Goal: Task Accomplishment & Management: Complete application form

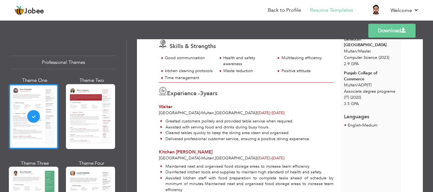
scroll to position [88, 0]
click at [200, 98] on span "Experience -" at bounding box center [183, 94] width 33 height 8
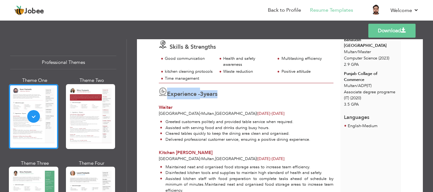
click at [200, 98] on span "Experience -" at bounding box center [183, 94] width 33 height 8
click at [142, 101] on div "Download Yasir Ali Skills & Strengths Good communication" at bounding box center [280, 92] width 286 height 279
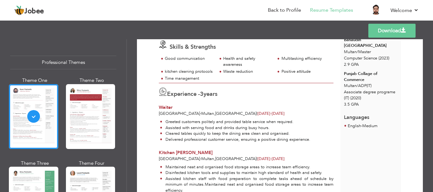
click at [385, 29] on link "Download" at bounding box center [391, 31] width 47 height 14
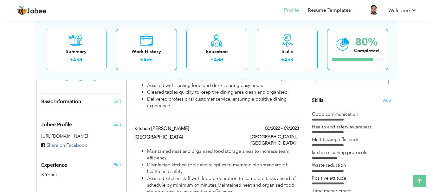
scroll to position [152, 0]
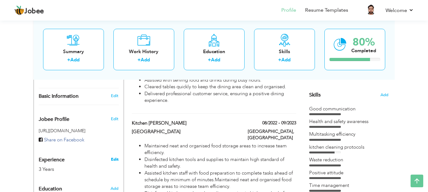
click at [116, 158] on link "Edit" at bounding box center [115, 160] width 8 height 6
select select "number:225"
select select "number:5"
type input "[URL][DOMAIN_NAME][PERSON_NAME]"
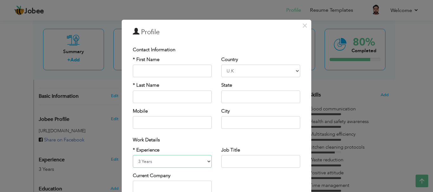
drag, startPoint x: 137, startPoint y: 162, endPoint x: 154, endPoint y: 109, distance: 55.2
click at [154, 109] on div "Contact Information * First Name * Last Name Mobile Country" at bounding box center [216, 144] width 177 height 203
select select "number:4"
click at [133, 155] on select "Entry Level Less than 1 Year 1 Year 2 Years 3 Years 4 Years 5 Years 6 Years 7 Y…" at bounding box center [172, 161] width 79 height 13
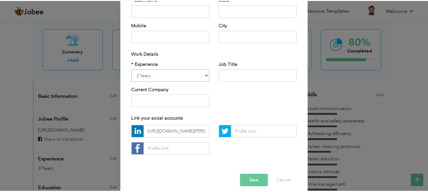
scroll to position [93, 0]
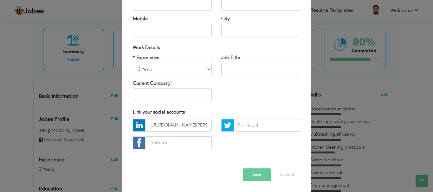
click at [252, 171] on button "Save" at bounding box center [257, 175] width 28 height 13
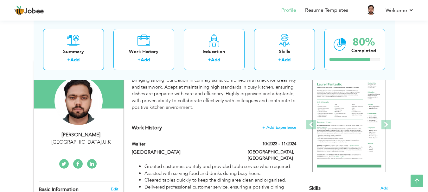
scroll to position [59, 0]
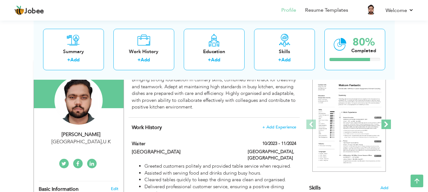
click at [385, 124] on span at bounding box center [387, 125] width 10 height 10
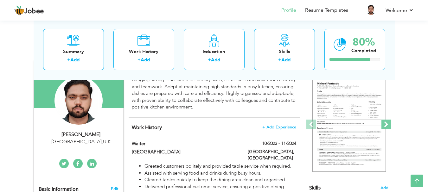
click at [385, 124] on span at bounding box center [387, 125] width 10 height 10
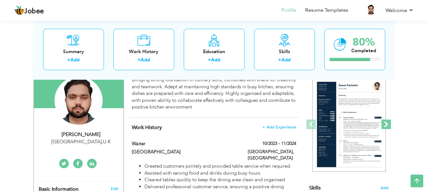
click at [385, 124] on span at bounding box center [387, 125] width 10 height 10
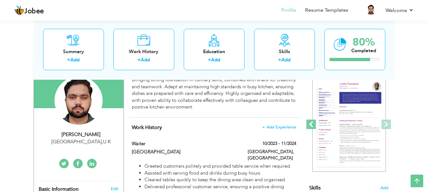
click at [306, 127] on span at bounding box center [311, 125] width 10 height 10
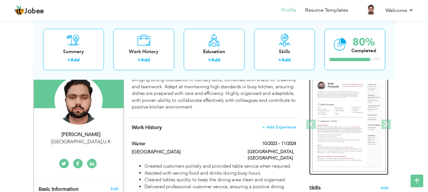
click at [334, 120] on img at bounding box center [349, 124] width 74 height 95
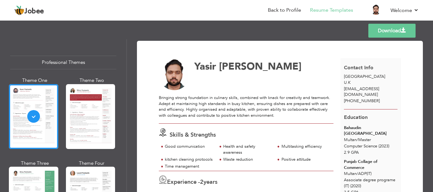
click at [401, 28] on link "Download" at bounding box center [391, 31] width 47 height 14
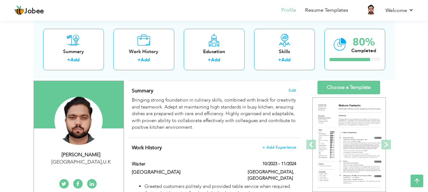
scroll to position [39, 0]
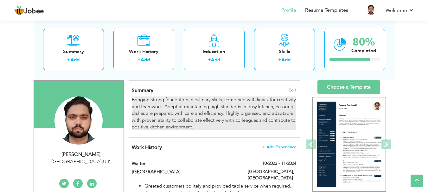
click at [190, 108] on div "Bringing strong foundation in culinary skills, combined with knack for creativi…" at bounding box center [214, 114] width 164 height 34
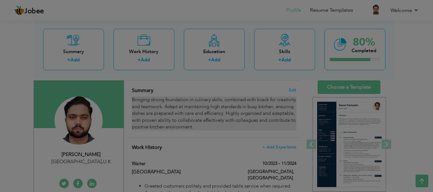
click at [0, 0] on span "Characters (with HTML): 0/1000" at bounding box center [0, 0] width 0 height 0
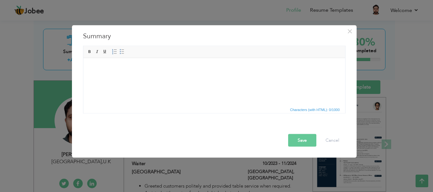
click at [190, 108] on span "Characters (with HTML): 0/1000" at bounding box center [214, 110] width 262 height 8
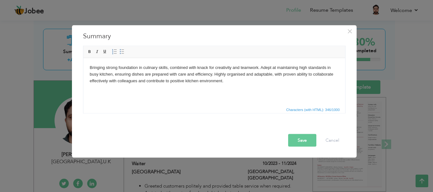
click at [263, 65] on body "Bringing strong foundation in culinary skills, combined with knack for creativi…" at bounding box center [213, 74] width 249 height 20
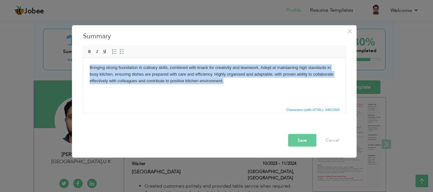
click at [263, 65] on body "Bringing strong foundation in culinary skills, combined with knack for creativi…" at bounding box center [213, 74] width 249 height 20
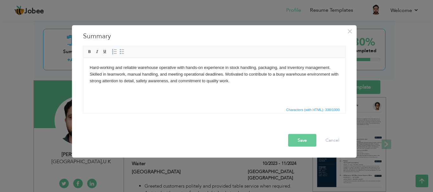
click at [295, 140] on button "Save" at bounding box center [302, 140] width 28 height 13
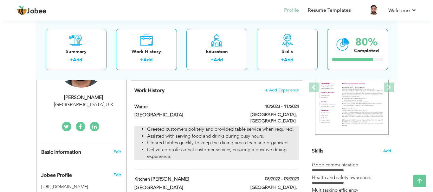
scroll to position [95, 0]
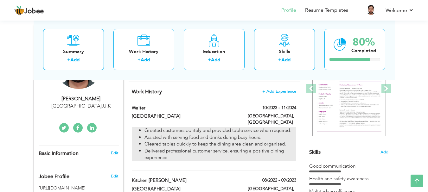
click at [217, 148] on li "Delivered professional customer service, ensuring a positive dining experience." at bounding box center [220, 155] width 151 height 14
type input "Waiter"
type input "Ramada hotel"
type input "10/2023"
type input "11/2024"
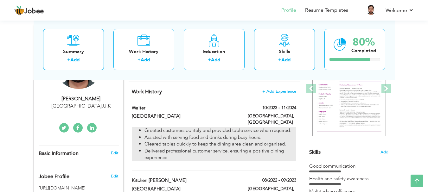
type input "[GEOGRAPHIC_DATA]"
type input "Multan"
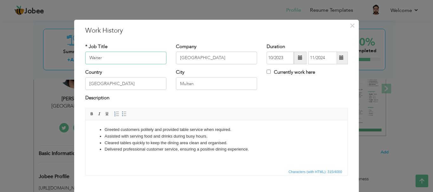
click at [118, 55] on input "Waiter" at bounding box center [125, 58] width 81 height 13
type input "W"
type input "Warehouse Assistant"
click at [194, 59] on input "Ramada hotel" at bounding box center [216, 58] width 81 height 13
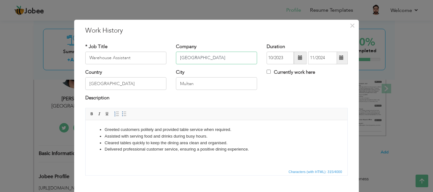
click at [194, 59] on input "Ramada hotel" at bounding box center [216, 58] width 81 height 13
type input "Packages Limited"
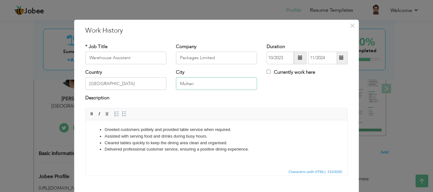
click at [201, 85] on input "Multan" at bounding box center [216, 84] width 81 height 13
type input "M"
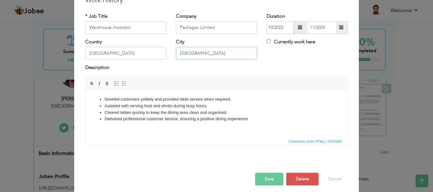
scroll to position [31, 0]
type input "[GEOGRAPHIC_DATA]"
click at [155, 116] on li "Delivered professional customer service, ensuring a positive dining experience." at bounding box center [217, 118] width 224 height 7
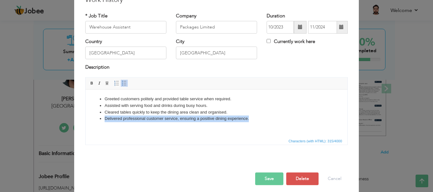
click at [155, 116] on li "Delivered professional customer service, ensuring a positive dining experience." at bounding box center [217, 118] width 224 height 7
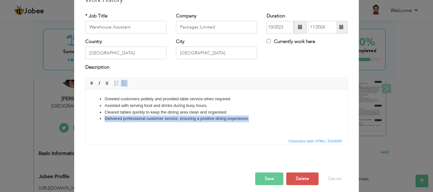
click at [155, 116] on li "Delivered professional customer service, ensuring a positive dining experience." at bounding box center [217, 118] width 224 height 7
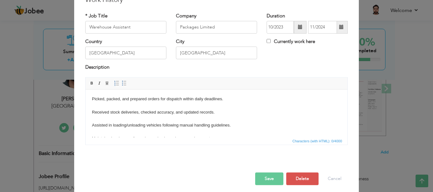
scroll to position [17, 0]
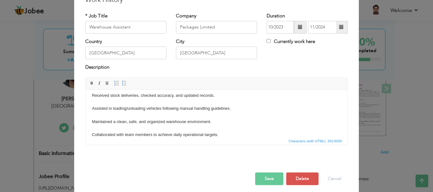
click at [91, 134] on html "Picked, packed, and prepared orders for dispatch within daily deadlines. Receiv…" at bounding box center [217, 109] width 262 height 72
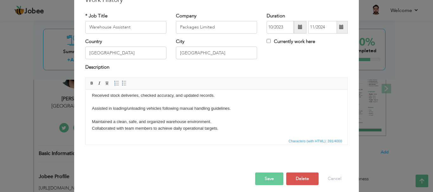
click at [92, 119] on body "Picked, packed, and prepared orders for dispatch within daily deadlines. Receiv…" at bounding box center [216, 105] width 249 height 53
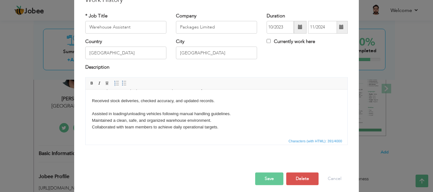
scroll to position [11, 0]
click at [91, 111] on html "Picked, packed, and prepared orders for dispatch within daily deadlines. Receiv…" at bounding box center [217, 107] width 262 height 59
click at [92, 113] on body "Picked, packed, and prepared orders for dispatch within daily deadlines. Receiv…" at bounding box center [216, 107] width 249 height 46
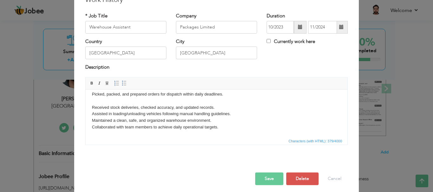
scroll to position [5, 0]
click at [91, 104] on html "Picked, packed, and prepared orders for dispatch within daily deadlines. Receiv…" at bounding box center [217, 111] width 262 height 52
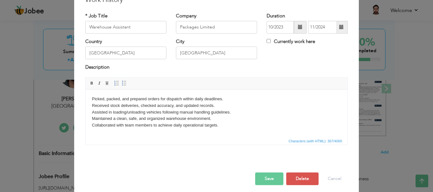
click at [259, 178] on button "Save" at bounding box center [269, 179] width 28 height 13
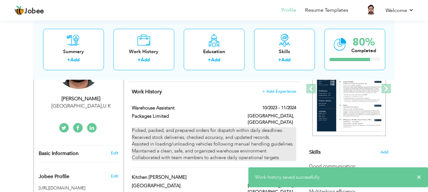
click at [241, 152] on div "Picked, packed, and prepared orders for dispatch within daily deadlines. Receiv…" at bounding box center [214, 144] width 164 height 34
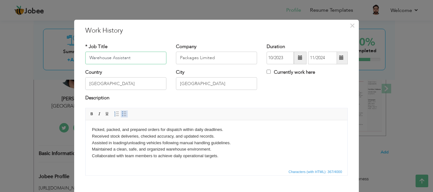
click at [122, 113] on span at bounding box center [124, 114] width 5 height 5
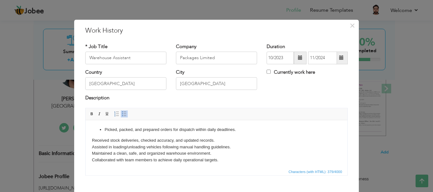
click at [93, 140] on body "Picked, packed, and prepared orders for dispatch within daily deadlines. Receiv…" at bounding box center [216, 144] width 249 height 37
click at [122, 111] on link "Insert/Remove Bulleted List" at bounding box center [124, 114] width 7 height 7
click at [90, 149] on html "Picked, packed, and prepared orders for dispatch within daily deadlines. Receiv…" at bounding box center [217, 145] width 262 height 50
click at [124, 111] on link "Insert/Remove Bulleted List" at bounding box center [124, 114] width 7 height 7
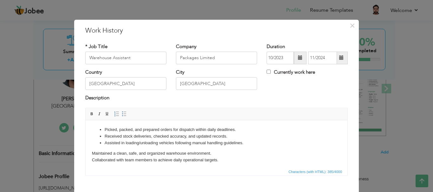
click at [91, 153] on html "Picked, packed, and prepared orders for dispatch within daily deadlines. Receiv…" at bounding box center [217, 145] width 262 height 50
click at [122, 115] on span at bounding box center [124, 114] width 5 height 5
click at [93, 159] on body "Picked, packed, and prepared orders for dispatch within daily deadlines. Receiv…" at bounding box center [216, 144] width 249 height 37
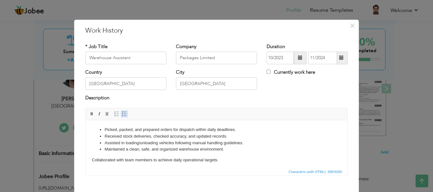
click at [121, 111] on link "Insert/Remove Bulleted List" at bounding box center [124, 114] width 7 height 7
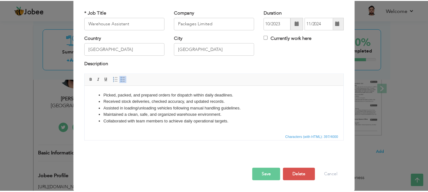
scroll to position [35, 0]
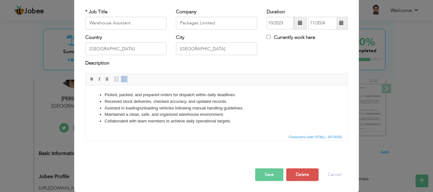
click at [260, 176] on button "Save" at bounding box center [269, 175] width 28 height 13
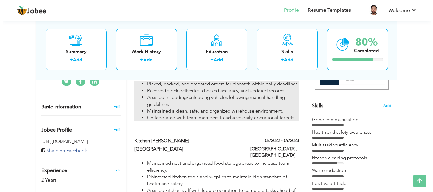
scroll to position [148, 0]
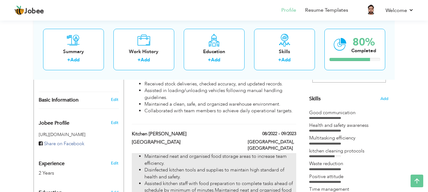
drag, startPoint x: 186, startPoint y: 177, endPoint x: 171, endPoint y: 171, distance: 16.5
click at [171, 171] on li "Disinfected kitchen tools and supplies to maintain high standard of health and …" at bounding box center [220, 174] width 151 height 14
type input "Kitchen porter"
type input "Belmoris Hotel"
type input "08/2022"
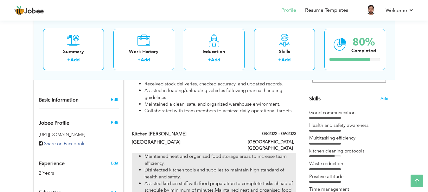
type input "09/2023"
type input "Multan"
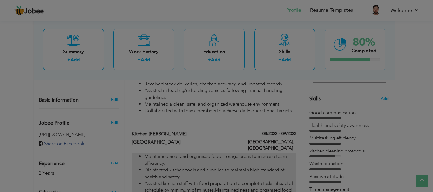
click at [171, 171] on body "Jobee Profile Resume Templates Resume Templates Cover Letters About My Resume W…" at bounding box center [216, 95] width 433 height 487
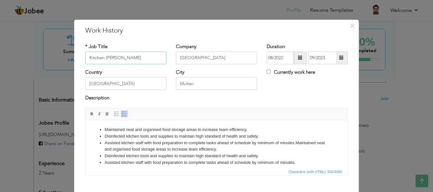
click at [143, 55] on input "Kitchen porter" at bounding box center [125, 58] width 81 height 13
type input "K"
type input "Warehouse Operative"
click at [217, 56] on input "Belmoris Hotel" at bounding box center [216, 58] width 81 height 13
type input "B"
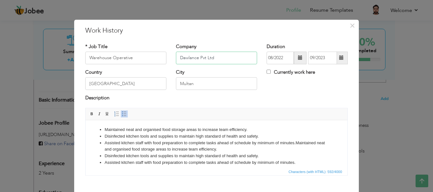
type input "Dawlance Pvt Ltd"
click at [201, 83] on input "Multan" at bounding box center [216, 84] width 81 height 13
type input "M"
type input "k"
type input "[GEOGRAPHIC_DATA]"
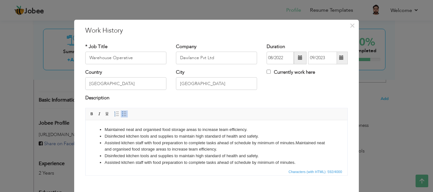
click at [213, 142] on li "Assisted kitchen staff with food preparation to complete tasks ahead of schedul…" at bounding box center [217, 146] width 224 height 13
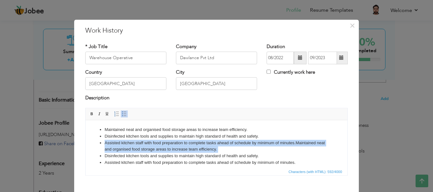
click at [213, 142] on li "Assisted kitchen staff with food preparation to complete tasks ahead of schedul…" at bounding box center [217, 146] width 224 height 13
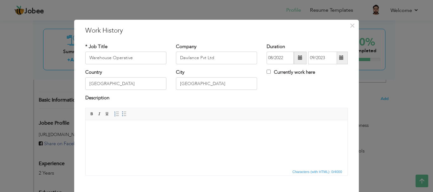
click at [174, 136] on html at bounding box center [217, 129] width 262 height 19
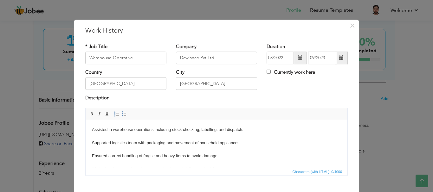
scroll to position [17, 0]
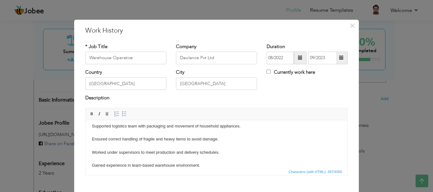
click at [92, 126] on body "Assisted in warehouse operations including stock checking, labelling, and dispa…" at bounding box center [216, 139] width 249 height 59
click at [122, 116] on span at bounding box center [124, 114] width 5 height 5
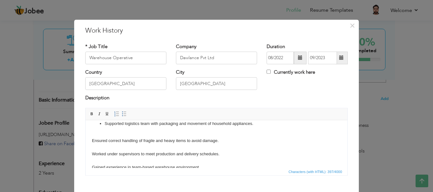
click at [91, 141] on html "Assisted in warehouse operations including stock checking, labelling, and dispa…" at bounding box center [217, 140] width 262 height 74
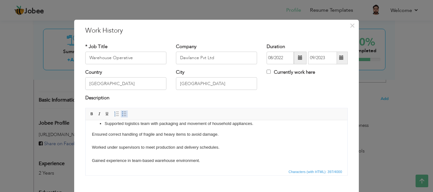
click at [123, 112] on span at bounding box center [124, 114] width 5 height 5
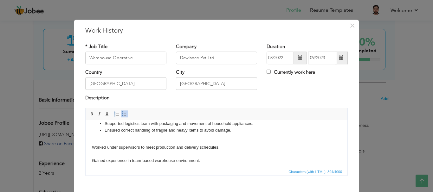
click at [92, 147] on body "Assisted in warehouse operations including stock checking, labelling, and dispa…" at bounding box center [216, 137] width 249 height 55
click at [123, 112] on span at bounding box center [124, 114] width 5 height 5
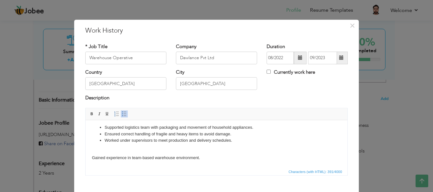
click at [92, 159] on body "Assisted in warehouse operations including stock checking, labelling, and dispa…" at bounding box center [216, 137] width 249 height 48
click at [122, 113] on span at bounding box center [124, 114] width 5 height 5
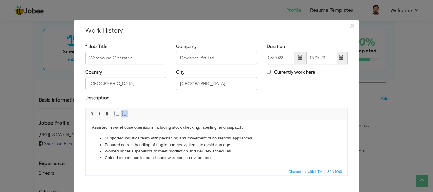
click at [91, 126] on html "Assisted in warehouse operations including stock checking, labelling, and dispa…" at bounding box center [217, 143] width 262 height 50
click at [122, 115] on span at bounding box center [124, 114] width 5 height 5
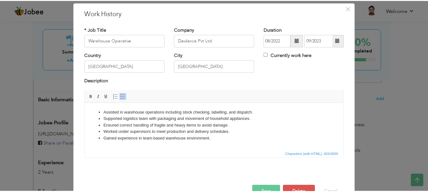
scroll to position [35, 0]
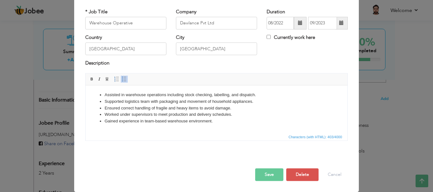
click at [257, 174] on button "Save" at bounding box center [269, 175] width 28 height 13
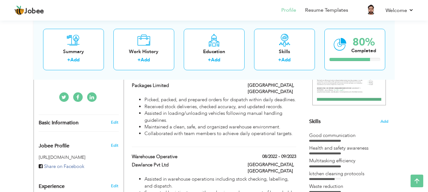
scroll to position [125, 0]
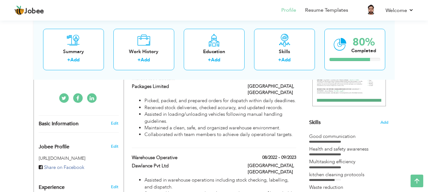
click at [351, 124] on div "Skills Add" at bounding box center [348, 61] width 79 height 132
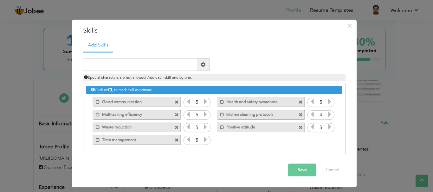
click at [300, 113] on span at bounding box center [301, 115] width 4 height 4
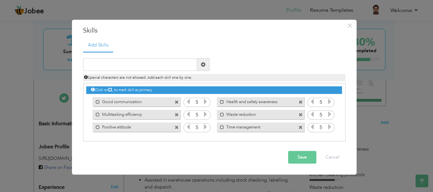
click at [300, 104] on span at bounding box center [301, 102] width 4 height 4
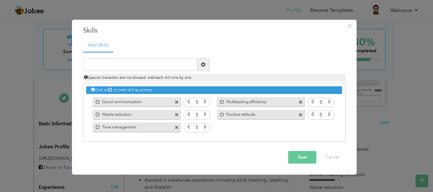
click at [300, 115] on span at bounding box center [301, 115] width 4 height 4
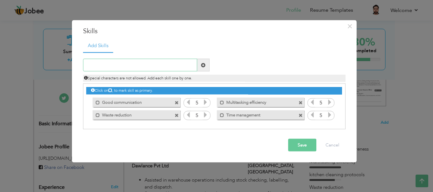
click at [120, 63] on input "text" at bounding box center [140, 65] width 114 height 13
type input "i"
type input "Inventory control"
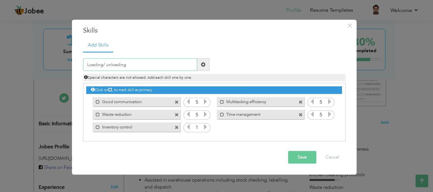
type input "Loading/ unloading"
click at [208, 67] on span at bounding box center [203, 65] width 12 height 13
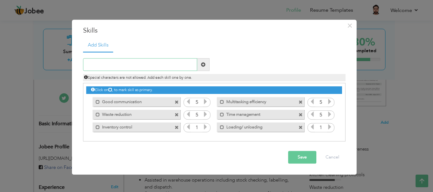
click at [158, 66] on input "text" at bounding box center [140, 65] width 114 height 13
type input "Basic IT"
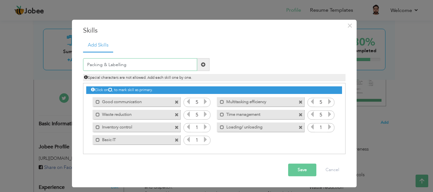
type input "Packing & Labelling"
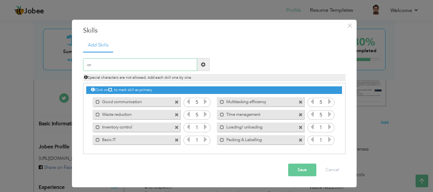
type input "o"
type input "Order picking"
click at [203, 65] on span at bounding box center [203, 64] width 4 height 4
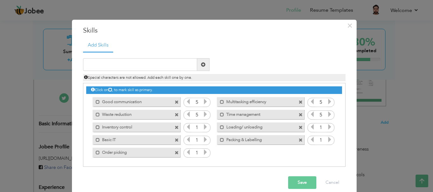
click at [296, 187] on button "Save" at bounding box center [302, 183] width 28 height 13
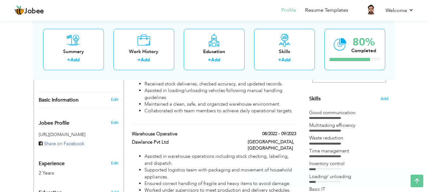
scroll to position [141, 0]
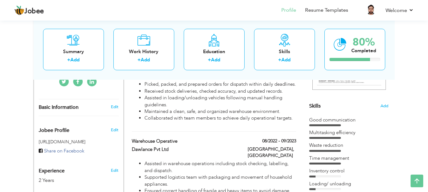
click at [330, 159] on div "Time management" at bounding box center [348, 158] width 79 height 7
click at [351, 151] on div "Waste reduction" at bounding box center [348, 147] width 79 height 10
click at [381, 106] on span "Add" at bounding box center [384, 106] width 8 height 6
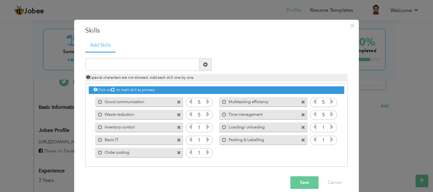
click at [205, 127] on icon at bounding box center [208, 128] width 6 height 6
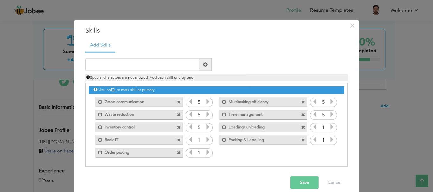
click at [205, 140] on icon at bounding box center [208, 140] width 6 height 6
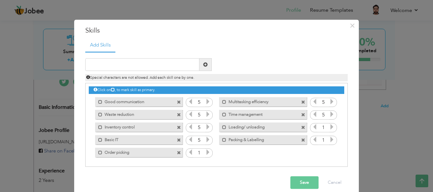
click at [205, 155] on icon at bounding box center [208, 153] width 6 height 6
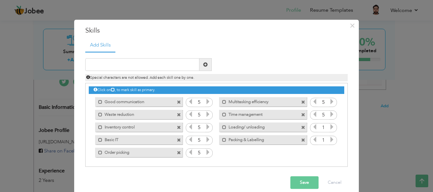
click at [329, 140] on icon at bounding box center [332, 140] width 6 height 6
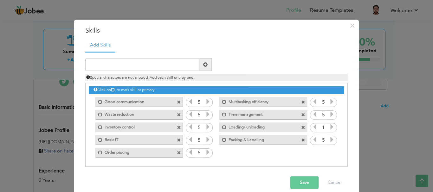
click at [329, 140] on icon at bounding box center [332, 140] width 6 height 6
click at [329, 125] on icon at bounding box center [332, 128] width 6 height 6
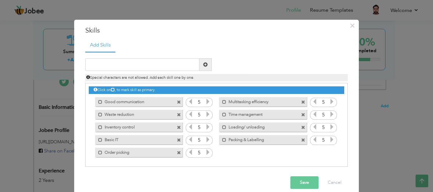
click at [329, 125] on icon at bounding box center [332, 128] width 6 height 6
click at [295, 183] on button "Save" at bounding box center [304, 183] width 28 height 13
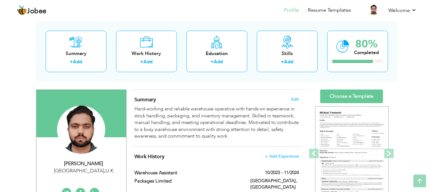
scroll to position [29, 0]
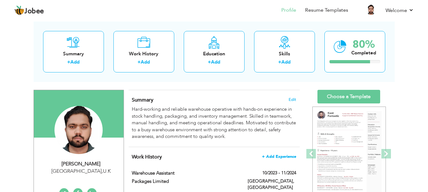
click at [281, 155] on span "+ Add Experience" at bounding box center [279, 157] width 34 height 4
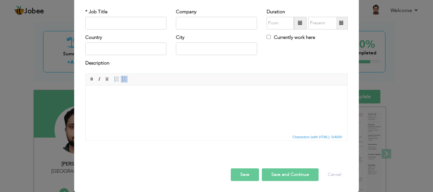
scroll to position [0, 0]
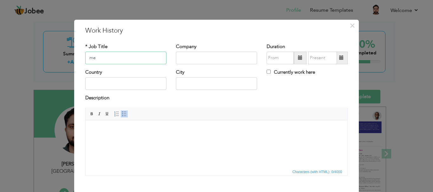
type input "m"
type input "Metro Cash & Carry"
click at [187, 84] on input "text" at bounding box center [216, 84] width 81 height 13
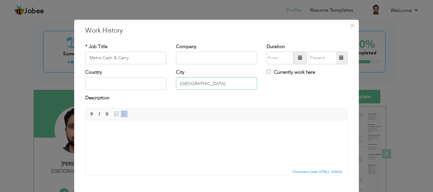
type input "[GEOGRAPHIC_DATA]"
click at [182, 57] on input "text" at bounding box center [216, 58] width 81 height 13
drag, startPoint x: 141, startPoint y: 59, endPoint x: 90, endPoint y: 60, distance: 51.4
click at [90, 60] on input "Metro Cash & Carry" at bounding box center [125, 58] width 81 height 13
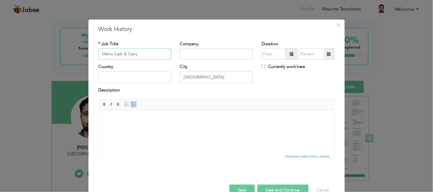
scroll to position [29, 0]
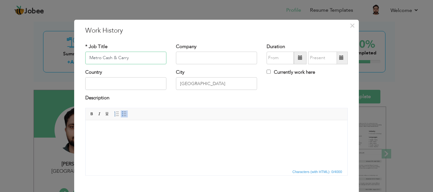
click at [99, 55] on input "Metro Cash & Carry" at bounding box center [125, 58] width 81 height 13
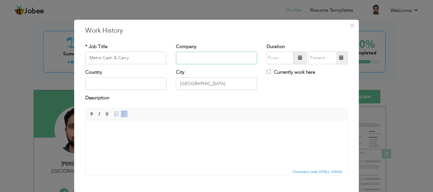
click at [205, 56] on input "text" at bounding box center [216, 58] width 81 height 13
paste input "Metro Cash & Carry"
type input "Metro Cash & Carry"
click at [104, 57] on input "Metro Cash & Carry" at bounding box center [125, 58] width 81 height 13
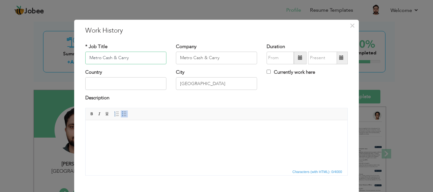
click at [104, 57] on input "Metro Cash & Carry" at bounding box center [125, 58] width 81 height 13
click at [110, 58] on input "Store Assidtant" at bounding box center [125, 58] width 81 height 13
type input "Store Assistant"
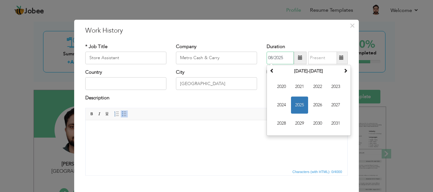
click at [278, 61] on input "08/2025" at bounding box center [280, 58] width 27 height 13
click at [278, 105] on span "2024" at bounding box center [281, 105] width 17 height 17
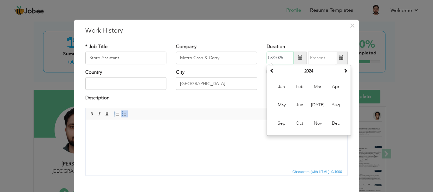
click at [270, 56] on input "08/2025" at bounding box center [280, 58] width 27 height 13
click at [306, 70] on th "2024" at bounding box center [309, 72] width 66 height 10
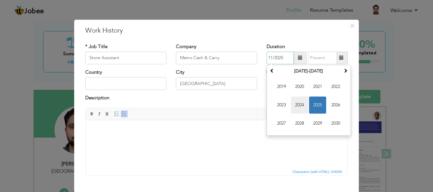
click at [299, 108] on span "2024" at bounding box center [299, 105] width 17 height 17
click at [299, 108] on span "Jun" at bounding box center [299, 105] width 17 height 17
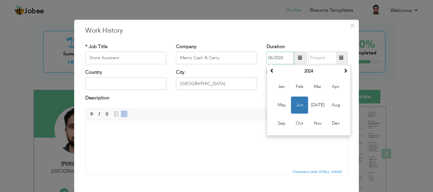
click at [271, 58] on input "06/2024" at bounding box center [280, 58] width 27 height 13
click at [311, 122] on span "Nov" at bounding box center [317, 123] width 17 height 17
type input "11/2024"
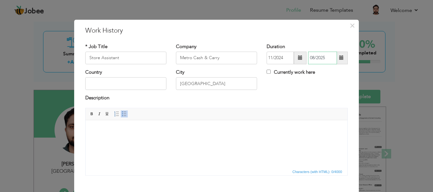
click at [320, 56] on input "08/2025" at bounding box center [322, 58] width 29 height 13
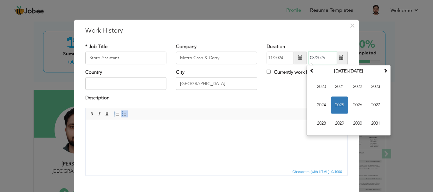
click at [335, 105] on span "2025" at bounding box center [339, 105] width 17 height 17
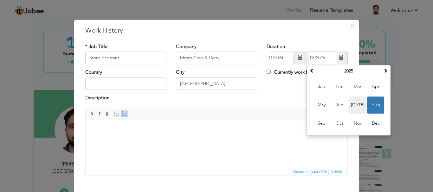
click at [356, 106] on span "Jul" at bounding box center [357, 105] width 17 height 17
type input "07/2025"
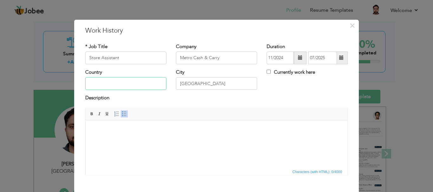
click at [128, 82] on input "text" at bounding box center [125, 84] width 81 height 13
type input "[GEOGRAPHIC_DATA]"
click at [119, 135] on html at bounding box center [217, 129] width 262 height 19
click at [185, 126] on html at bounding box center [217, 129] width 262 height 19
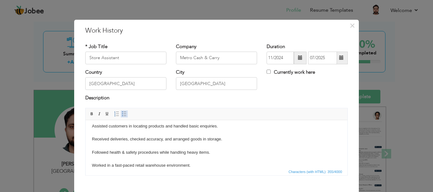
click at [123, 113] on span at bounding box center [124, 114] width 5 height 5
click at [104, 128] on body "Managed stock replenishment and shelf organization. Assisted customers in locat…" at bounding box center [216, 138] width 249 height 57
click at [122, 114] on span at bounding box center [124, 114] width 5 height 5
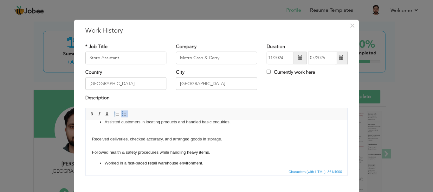
click at [100, 141] on body "Managed stock replenishment and shelf organization. Assiste d customers in loca…" at bounding box center [216, 137] width 249 height 59
click at [124, 112] on span at bounding box center [124, 114] width 5 height 5
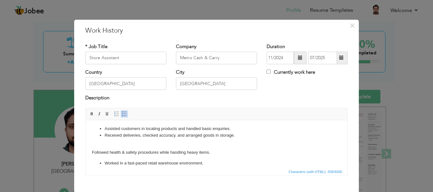
click at [108, 155] on body "Managed stock replenishment and shelf organization. Assiste d customers in loca…" at bounding box center [216, 141] width 249 height 52
click at [122, 112] on span at bounding box center [124, 114] width 5 height 5
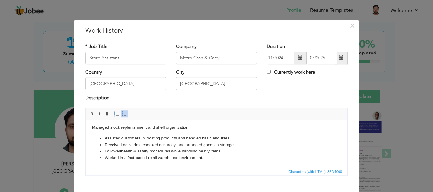
click at [100, 127] on body "Managed stock replenishment and shelf organization. Assiste d customers in loca…" at bounding box center [216, 142] width 249 height 37
click at [121, 117] on link "Insert/Remove Bulleted List" at bounding box center [124, 114] width 7 height 7
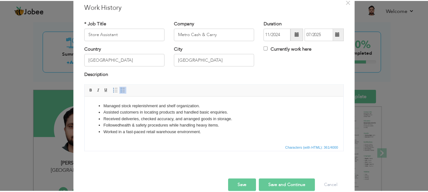
scroll to position [26, 0]
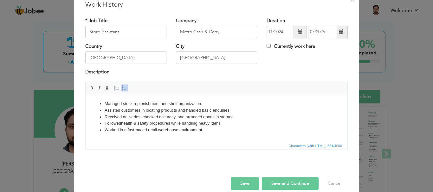
click at [238, 183] on button "Save" at bounding box center [245, 183] width 28 height 13
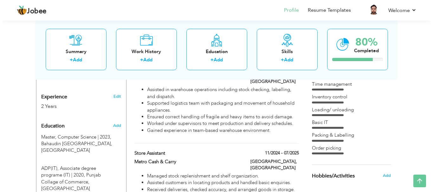
scroll to position [213, 0]
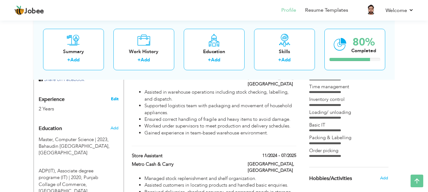
click at [116, 97] on link "Edit" at bounding box center [115, 99] width 8 height 6
select select "number:225"
select select "number:4"
type input "https://www.linkedin.com/in/mohammad-ghazi-aa97b91b7"
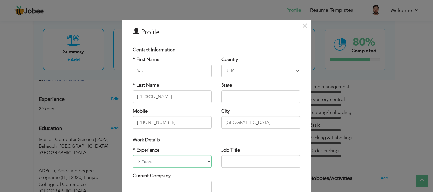
click at [166, 159] on select "Entry Level Less than 1 Year 1 Year 2 Years 3 Years 4 Years 5 Years 6 Years 7 Y…" at bounding box center [172, 161] width 79 height 13
select select "number:5"
click at [133, 155] on select "Entry Level Less than 1 Year 1 Year 2 Years 3 Years 4 Years 5 Years 6 Years 7 Y…" at bounding box center [172, 161] width 79 height 13
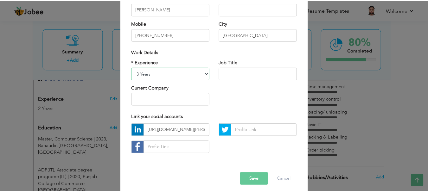
scroll to position [93, 0]
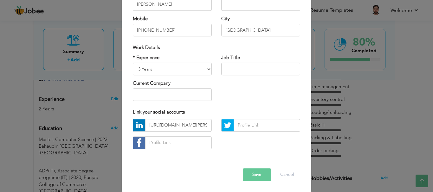
click at [258, 174] on button "Save" at bounding box center [257, 175] width 28 height 13
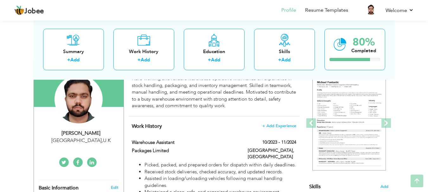
scroll to position [61, 0]
click at [386, 124] on span at bounding box center [387, 123] width 10 height 10
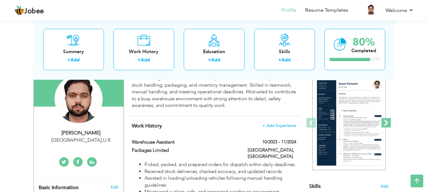
click at [386, 124] on span at bounding box center [387, 123] width 10 height 10
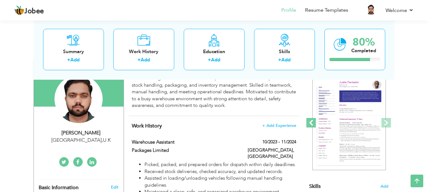
click at [312, 121] on span at bounding box center [311, 123] width 10 height 10
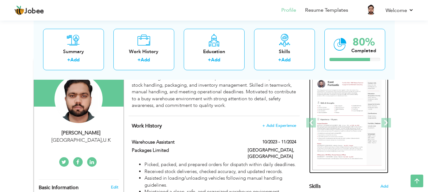
click at [343, 137] on img at bounding box center [349, 123] width 74 height 95
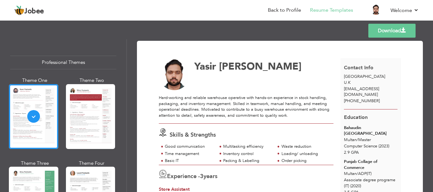
click at [390, 29] on link "Download" at bounding box center [391, 31] width 47 height 14
click at [397, 24] on link "Download" at bounding box center [391, 31] width 47 height 14
click at [394, 32] on link "Download" at bounding box center [391, 31] width 47 height 14
